Goal: Information Seeking & Learning: Learn about a topic

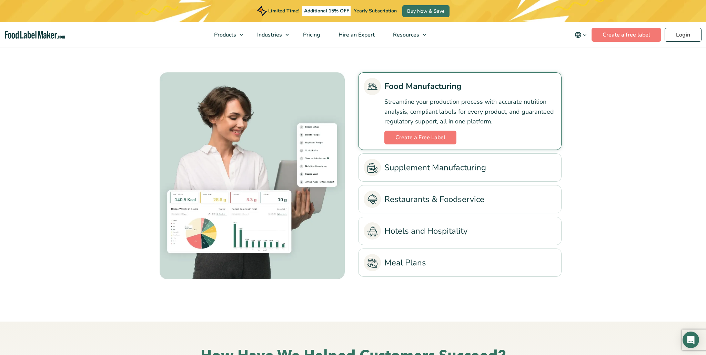
scroll to position [1558, 0]
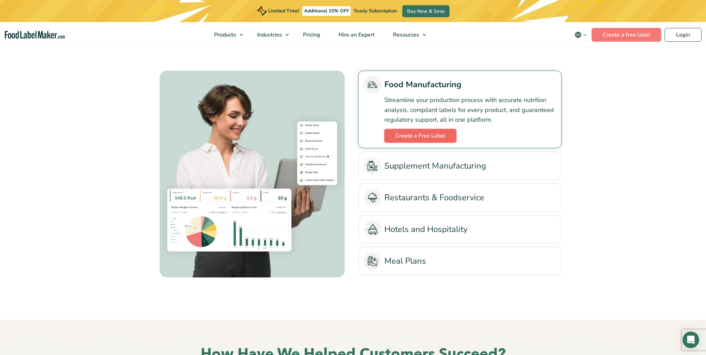
click at [392, 136] on link "Create a Free Label" at bounding box center [421, 136] width 72 height 14
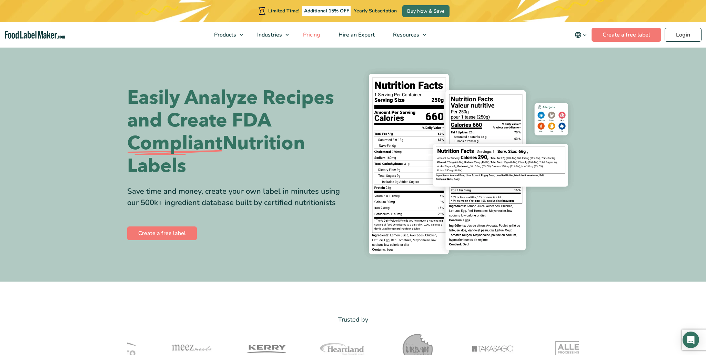
click at [318, 37] on span "Pricing" at bounding box center [311, 35] width 20 height 8
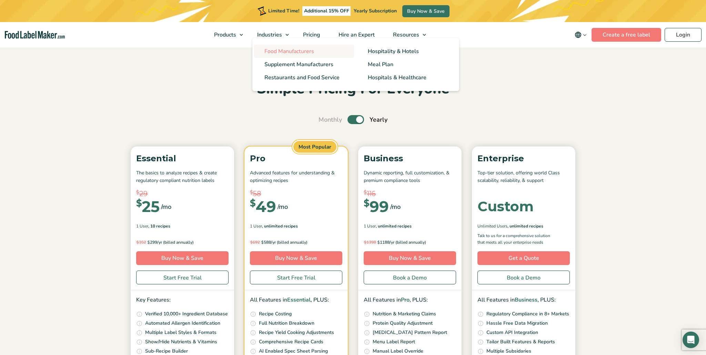
click at [272, 47] on link "Food Manufacturers" at bounding box center [304, 51] width 100 height 13
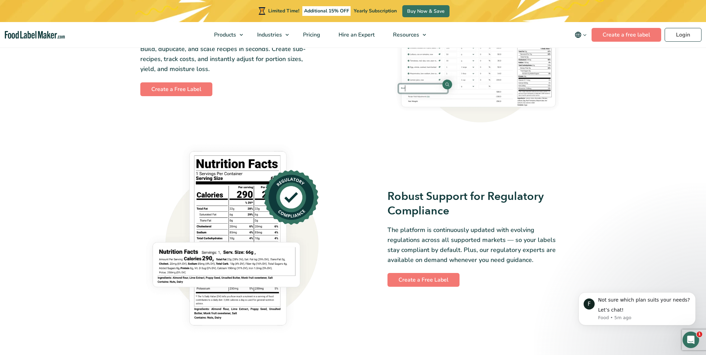
scroll to position [491, 0]
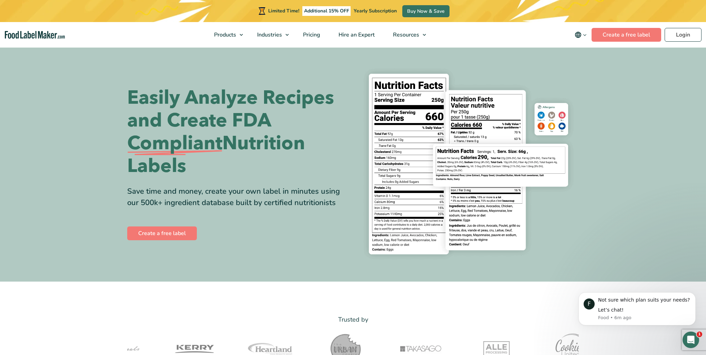
click at [18, 37] on img "main navigation" at bounding box center [35, 35] width 60 height 8
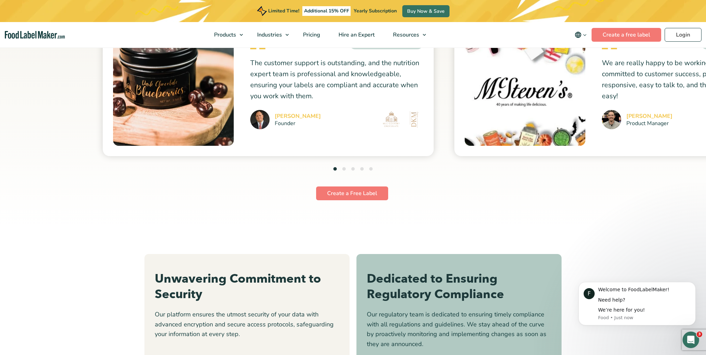
scroll to position [1855, 0]
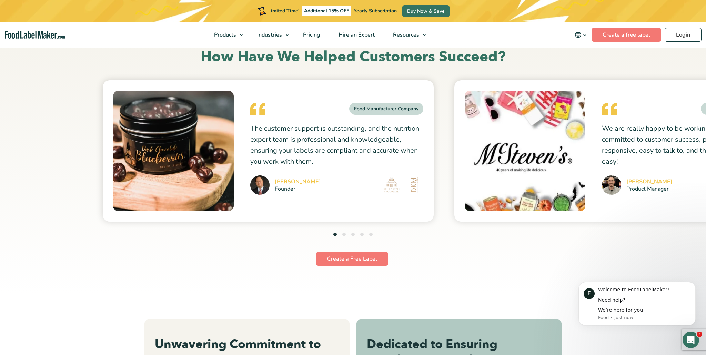
click at [345, 234] on button "2" at bounding box center [344, 234] width 3 height 3
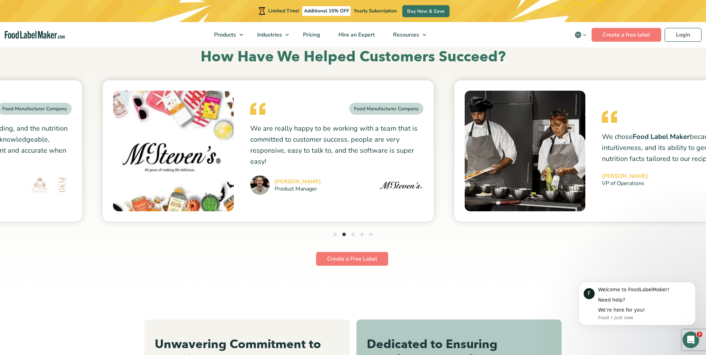
click at [352, 235] on button "3" at bounding box center [352, 234] width 3 height 3
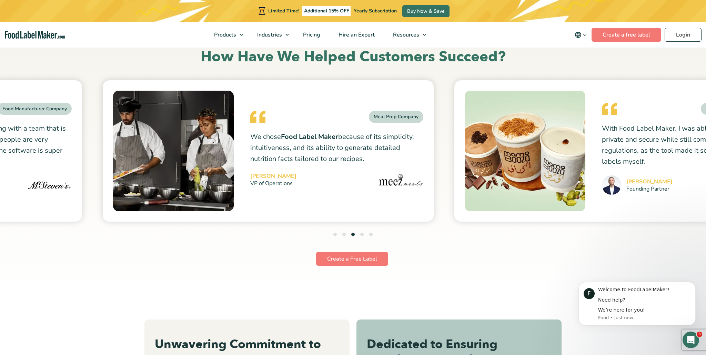
click at [361, 235] on button "4" at bounding box center [361, 234] width 3 height 3
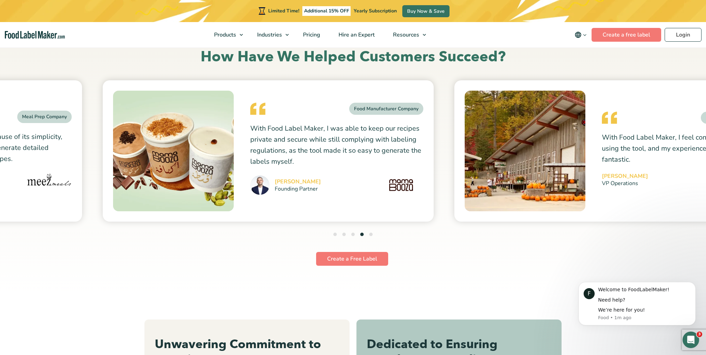
click at [657, 65] on section "How Have We Helped Customers Succeed? Food Manufacturer Company Founder" at bounding box center [353, 159] width 706 height 272
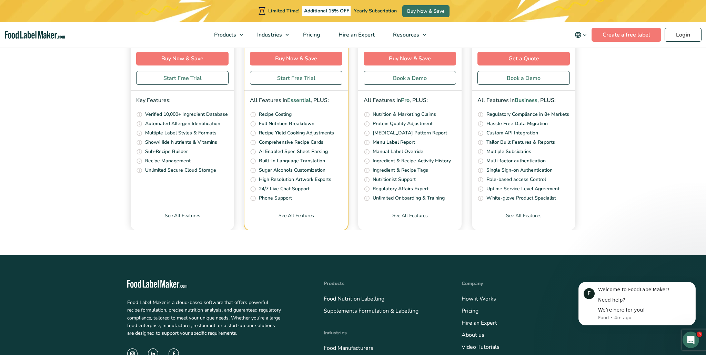
scroll to position [2648, 0]
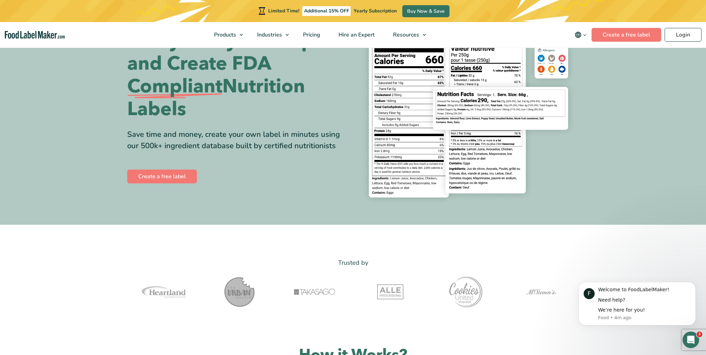
scroll to position [57, 0]
